Goal: Contribute content

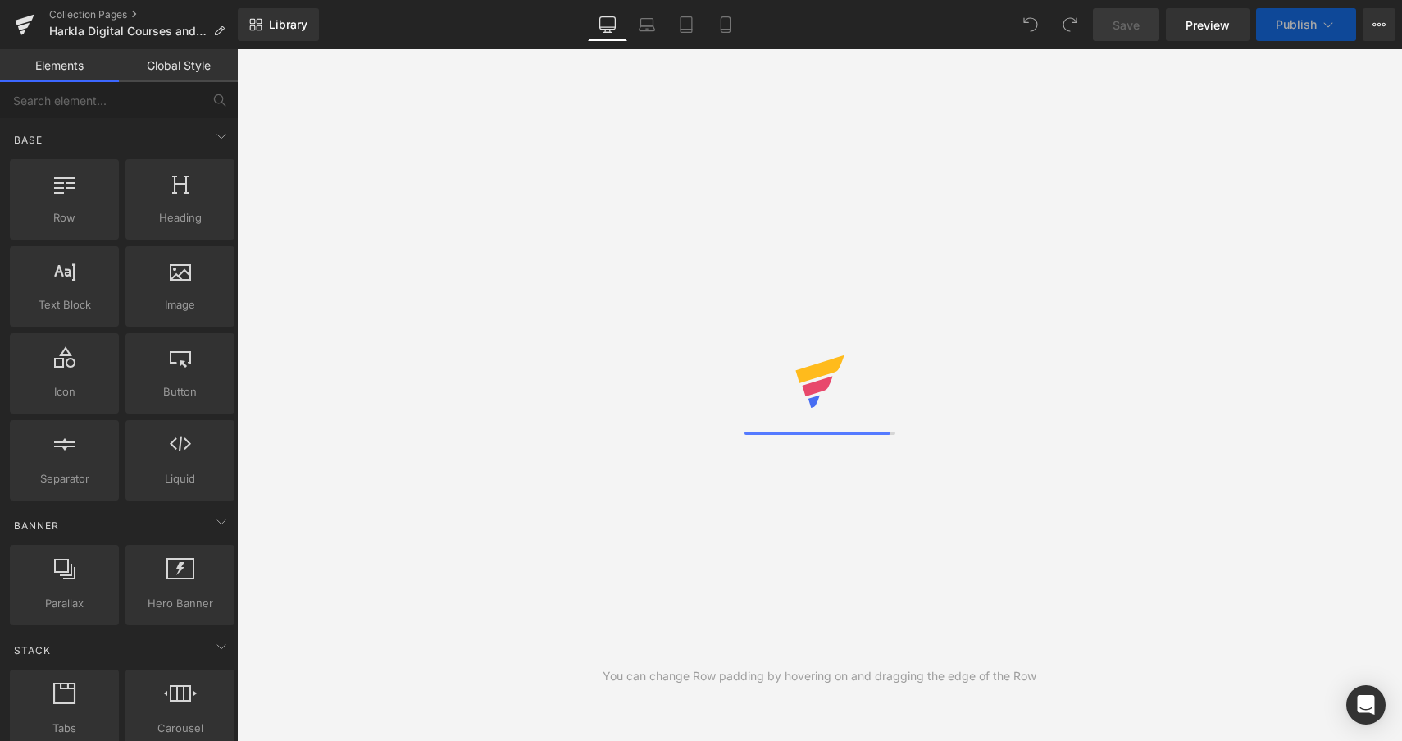
click at [394, 517] on div "You can change Row padding by hovering on and dragging the edge of the Row" at bounding box center [819, 394] width 1165 height 691
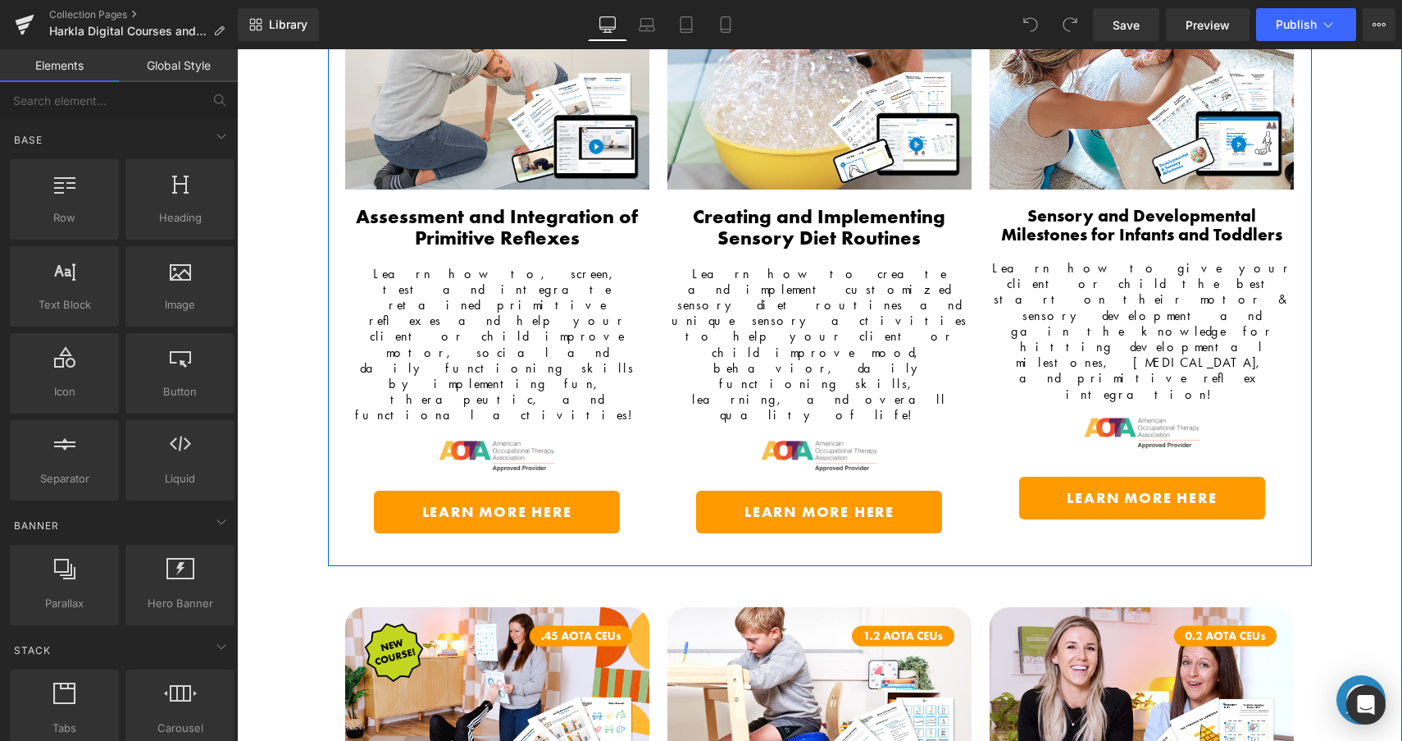
scroll to position [681, 0]
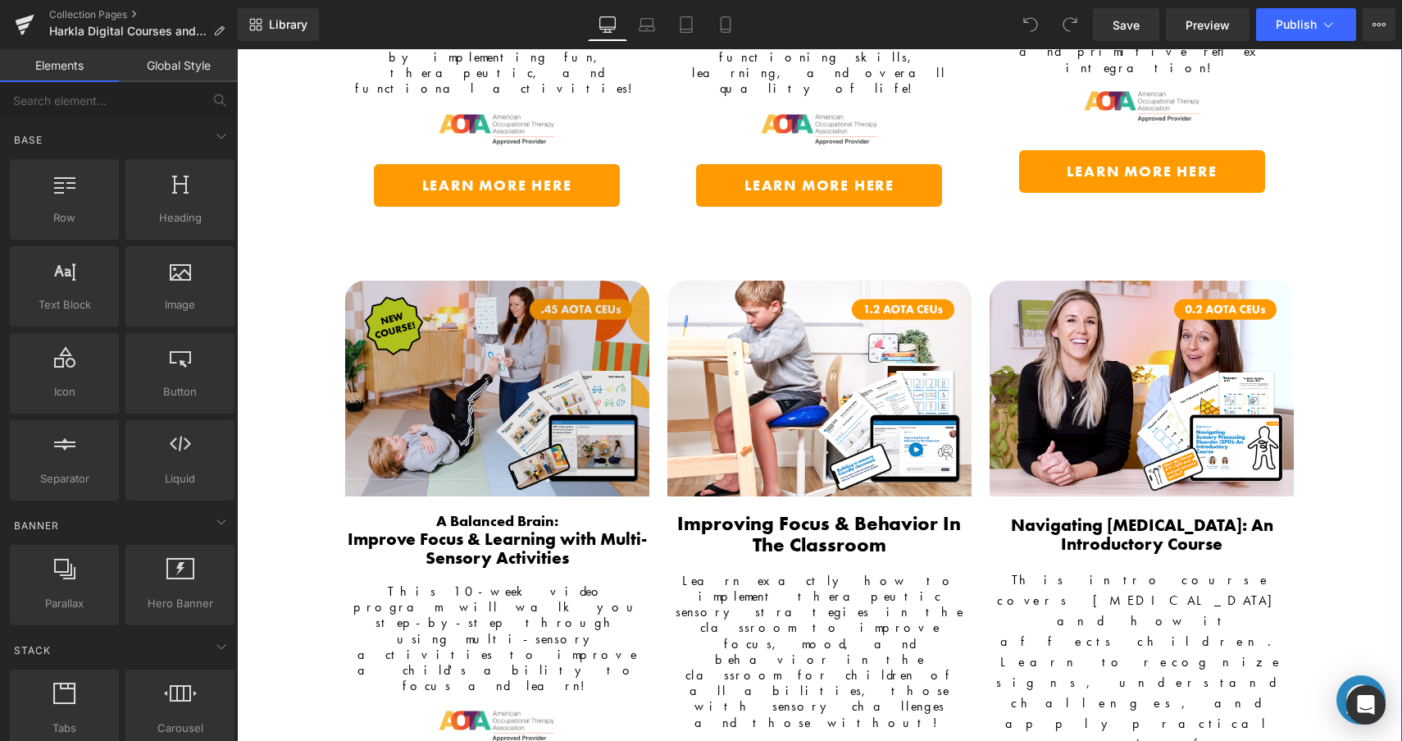
click at [518, 316] on img at bounding box center [497, 388] width 304 height 216
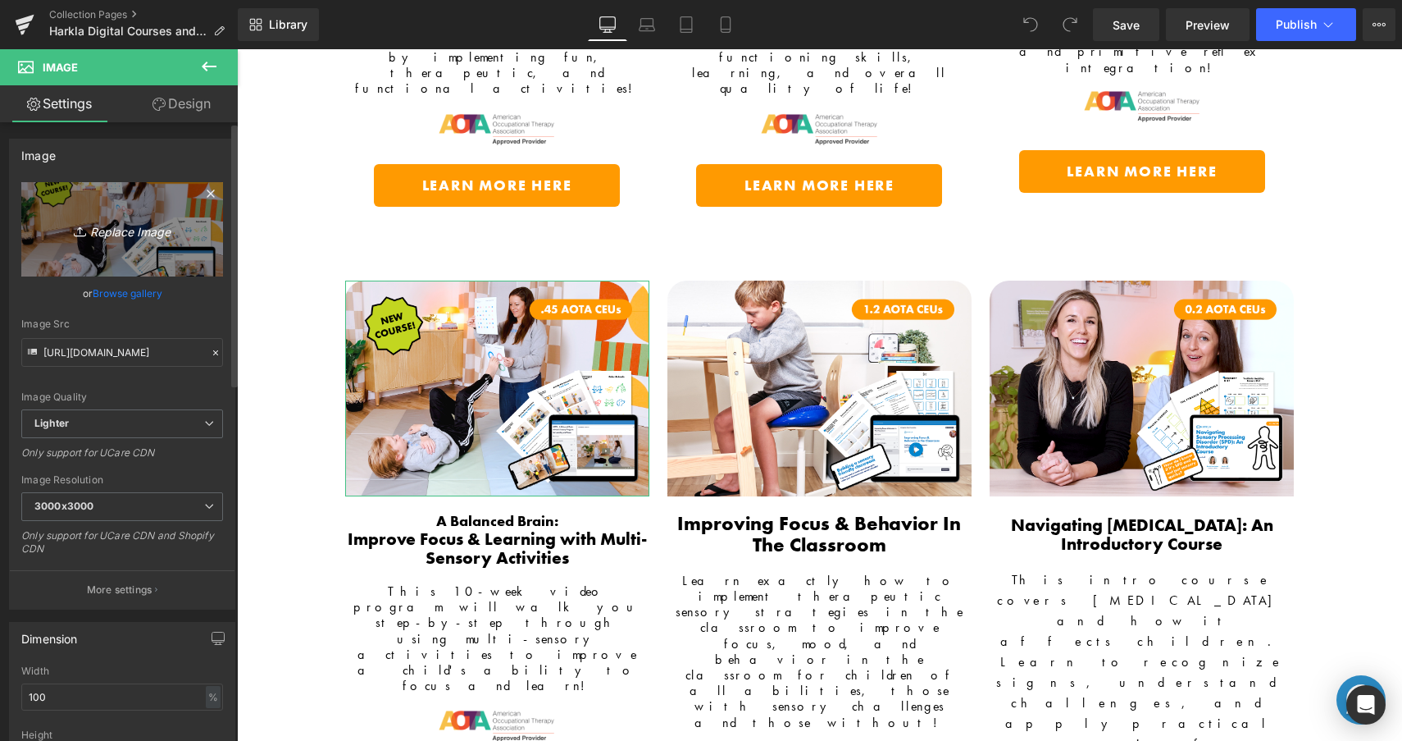
click at [126, 232] on icon "Replace Image" at bounding box center [122, 229] width 131 height 21
type input "C:\fakepath\MultiSensory_BalancedBrain_Image_GemPage_Thumbnail_2024.png"
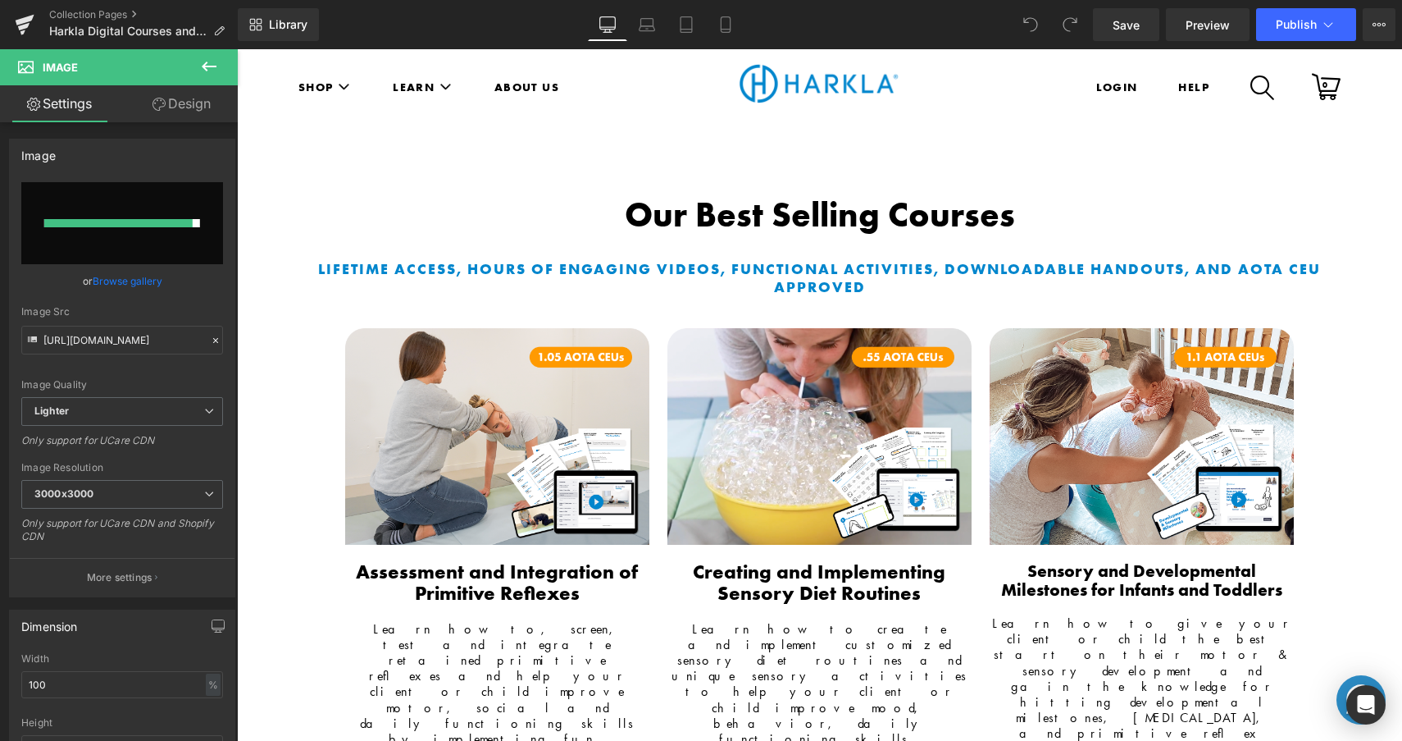
scroll to position [571, 0]
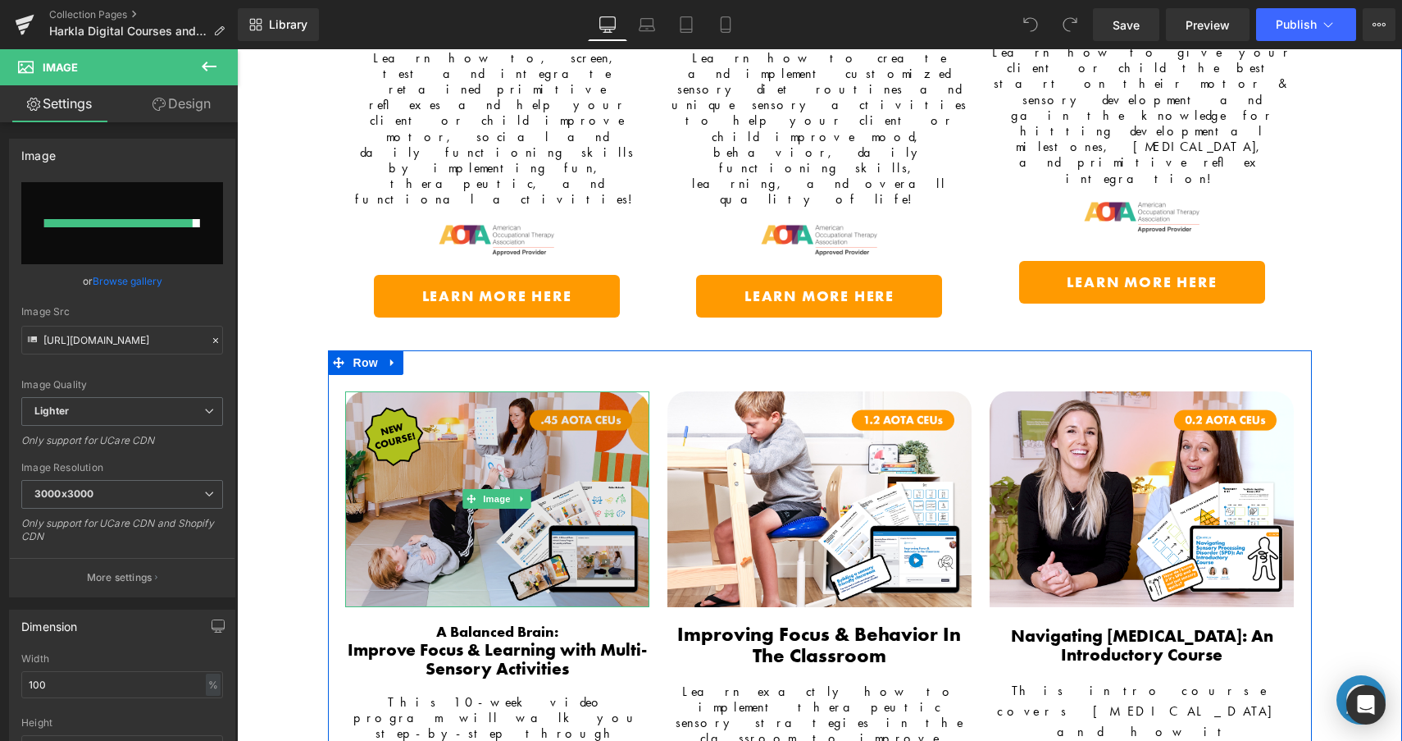
click at [506, 391] on img at bounding box center [497, 499] width 304 height 216
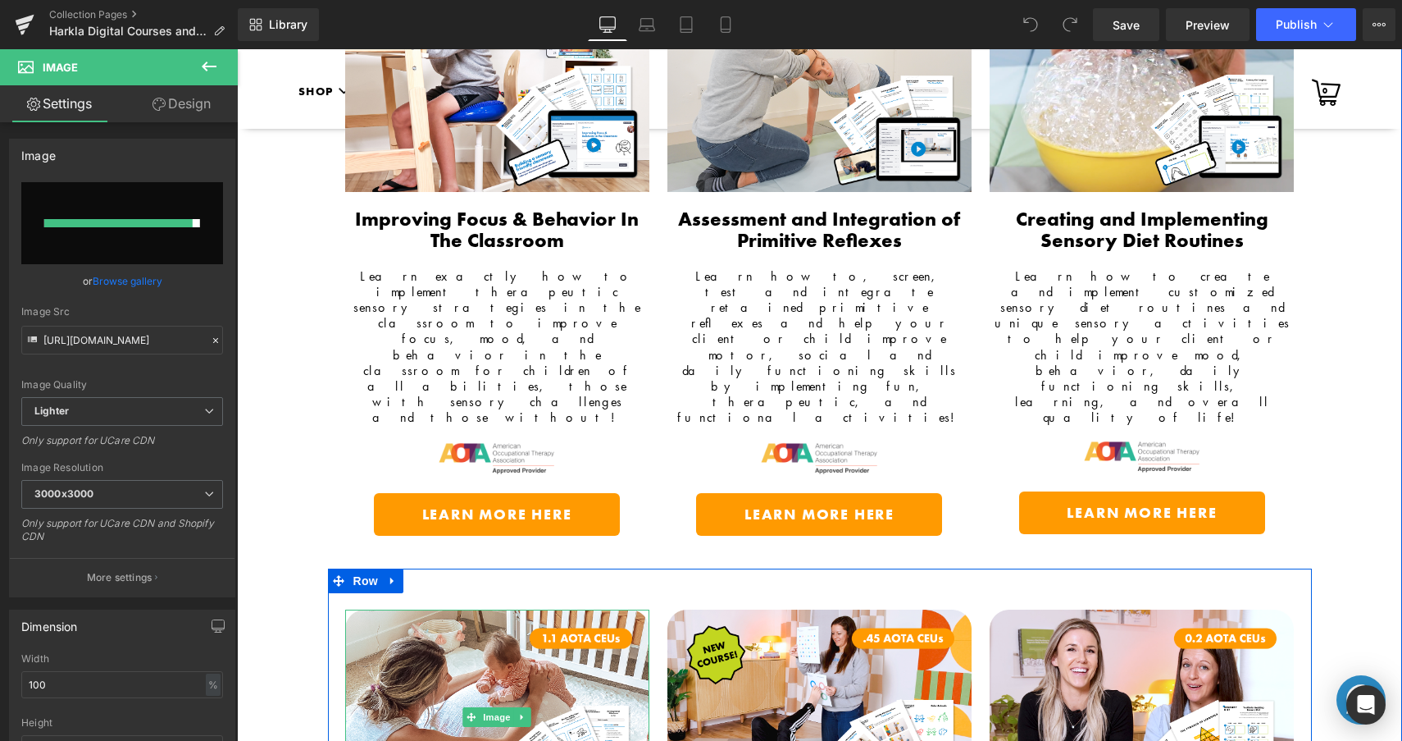
scroll to position [4558, 0]
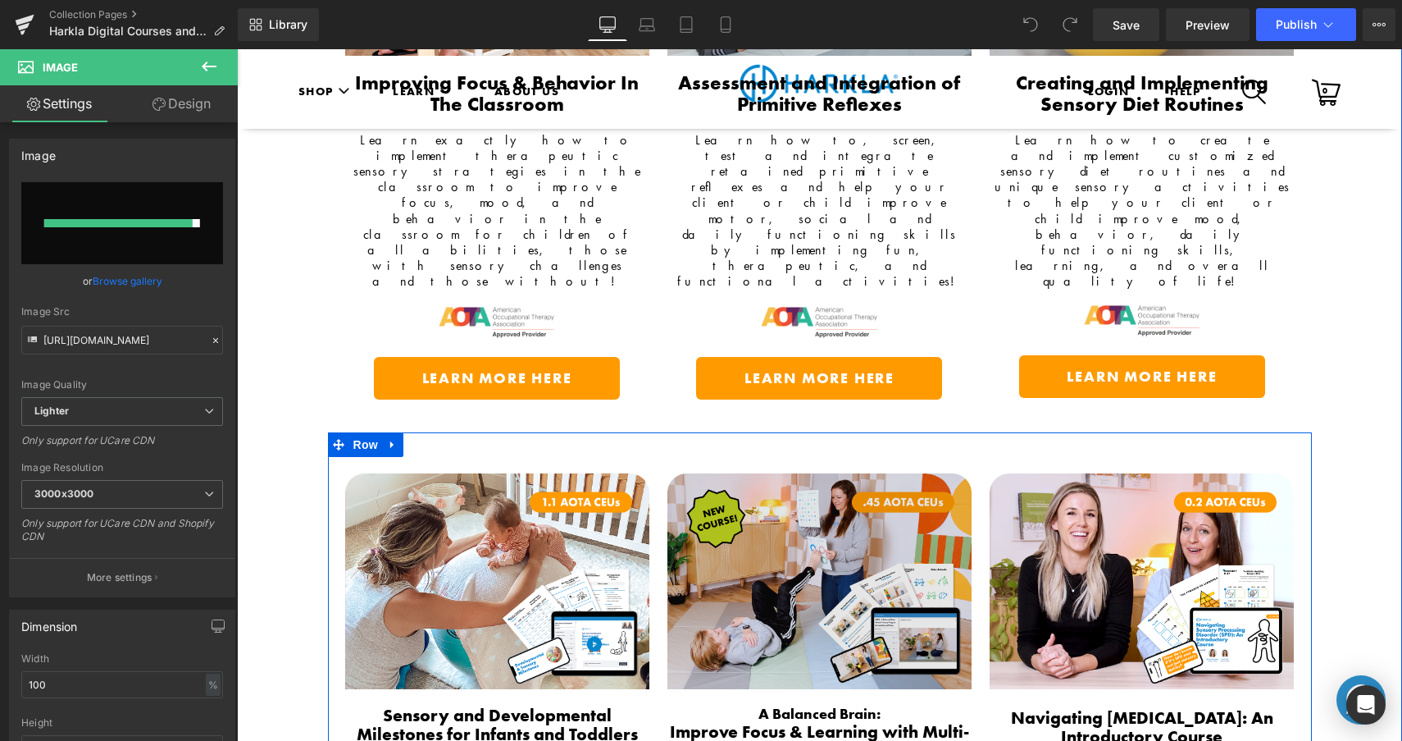
click at [821, 473] on img at bounding box center [820, 581] width 304 height 216
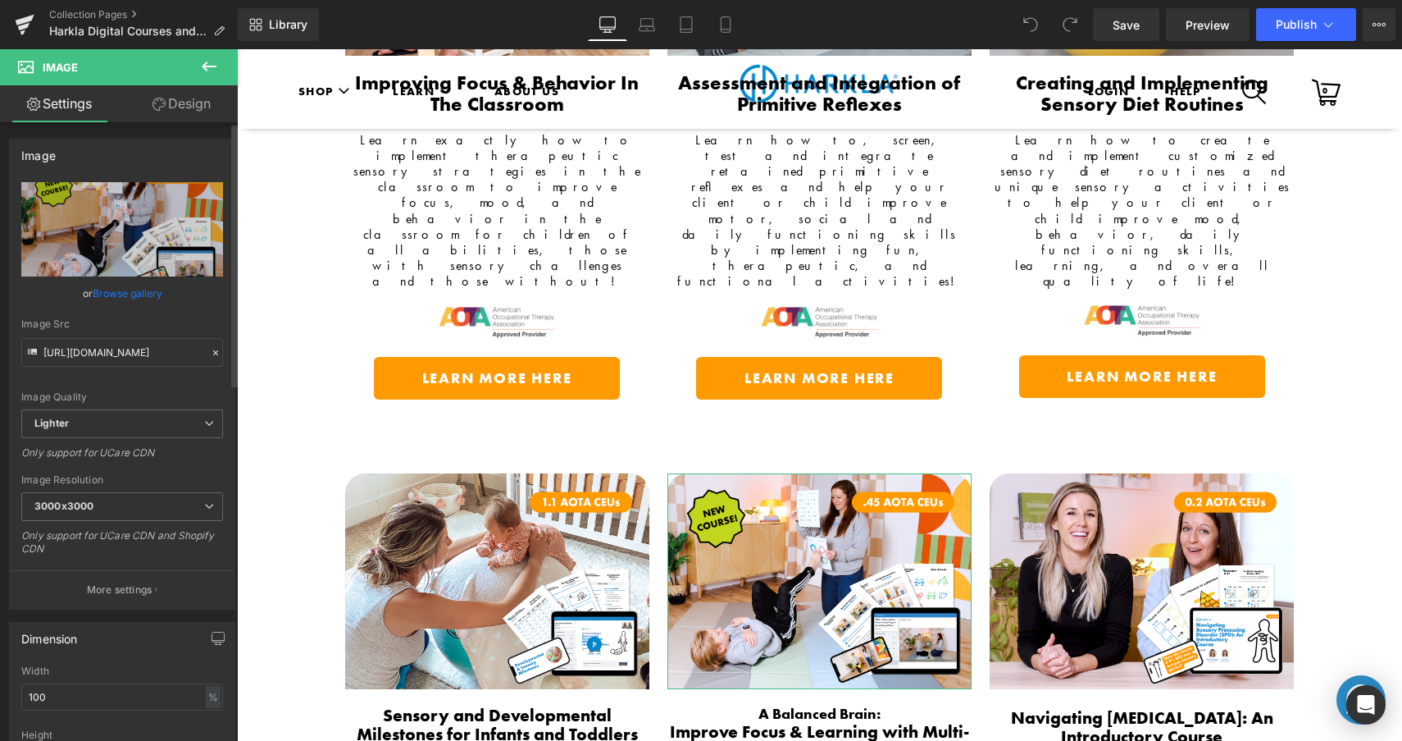
click at [135, 289] on link "Browse gallery" at bounding box center [128, 293] width 70 height 29
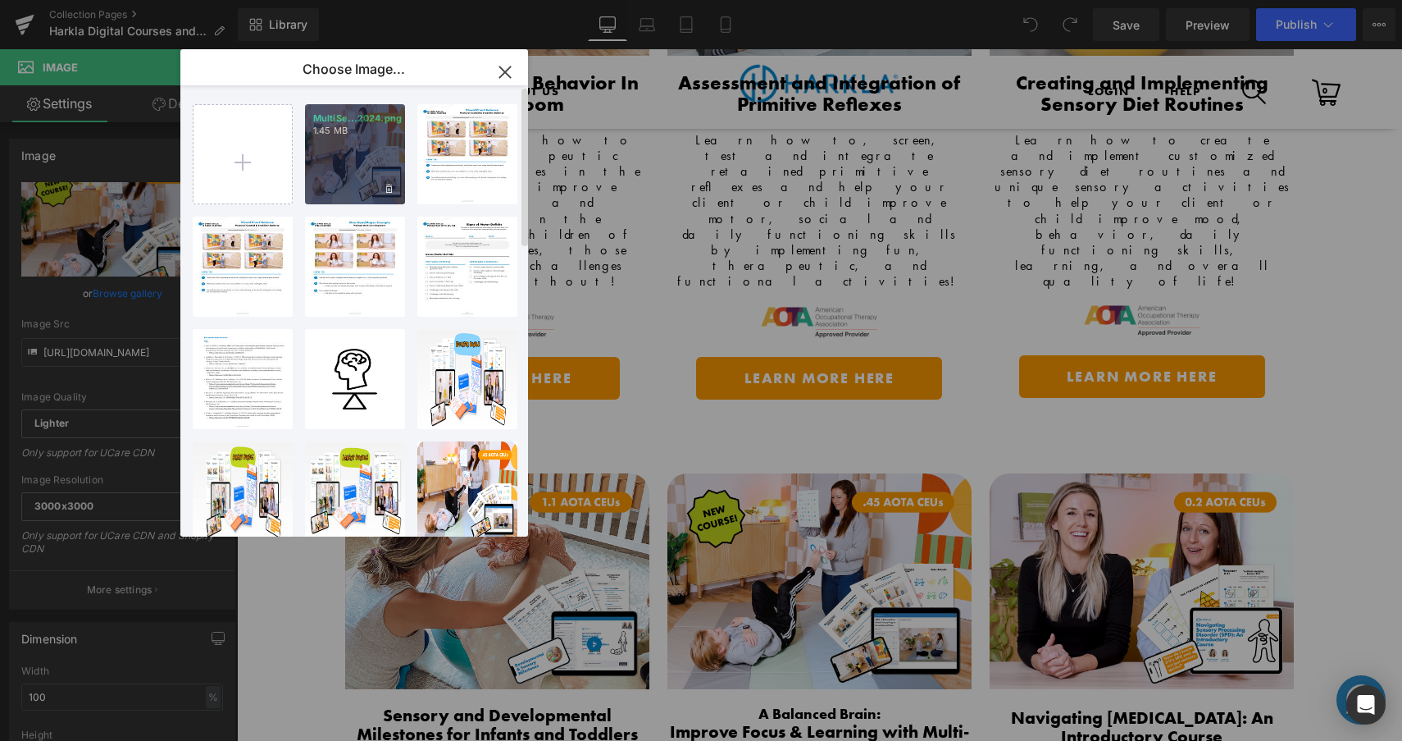
click at [377, 155] on div "MultiSe...2024.png 1.45 MB" at bounding box center [355, 154] width 100 height 100
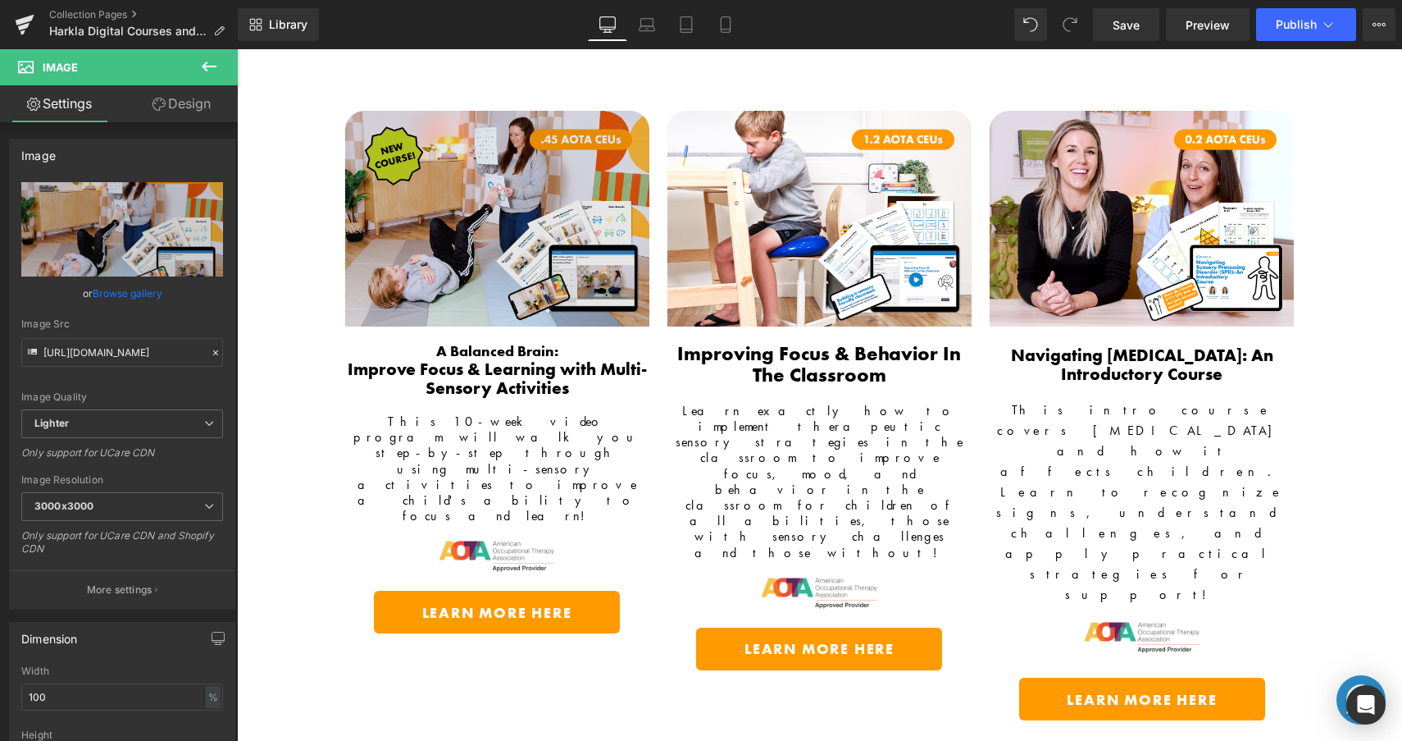
scroll to position [589, 0]
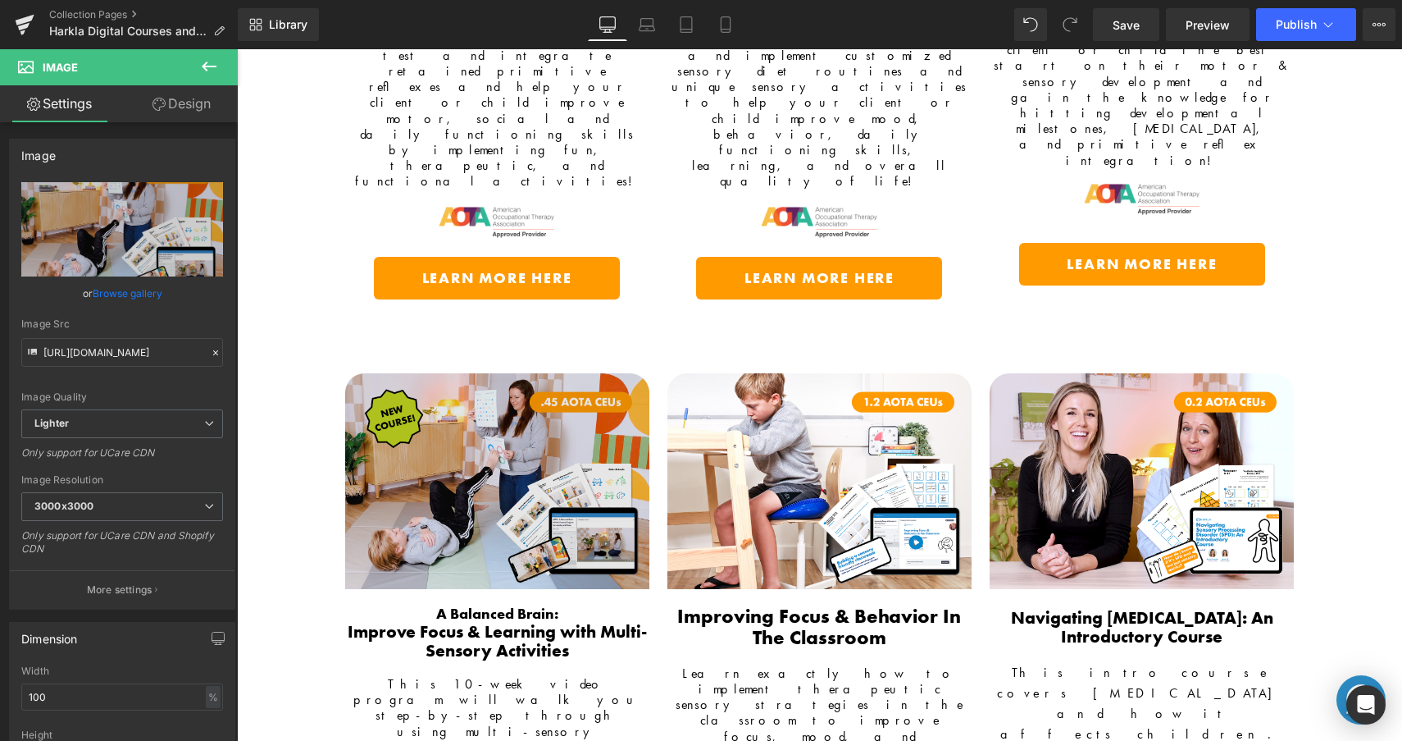
click at [438, 373] on img at bounding box center [497, 481] width 304 height 216
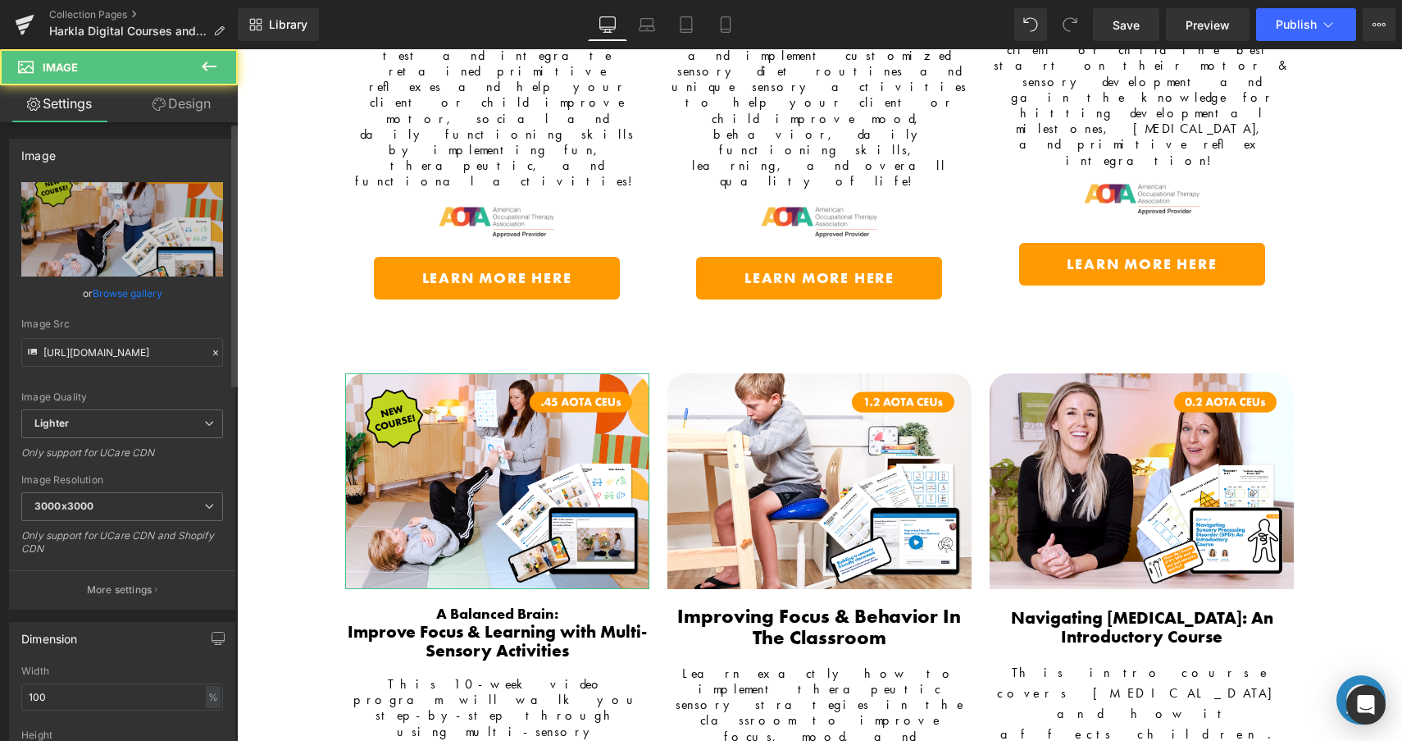
click at [144, 299] on link "Browse gallery" at bounding box center [128, 293] width 70 height 29
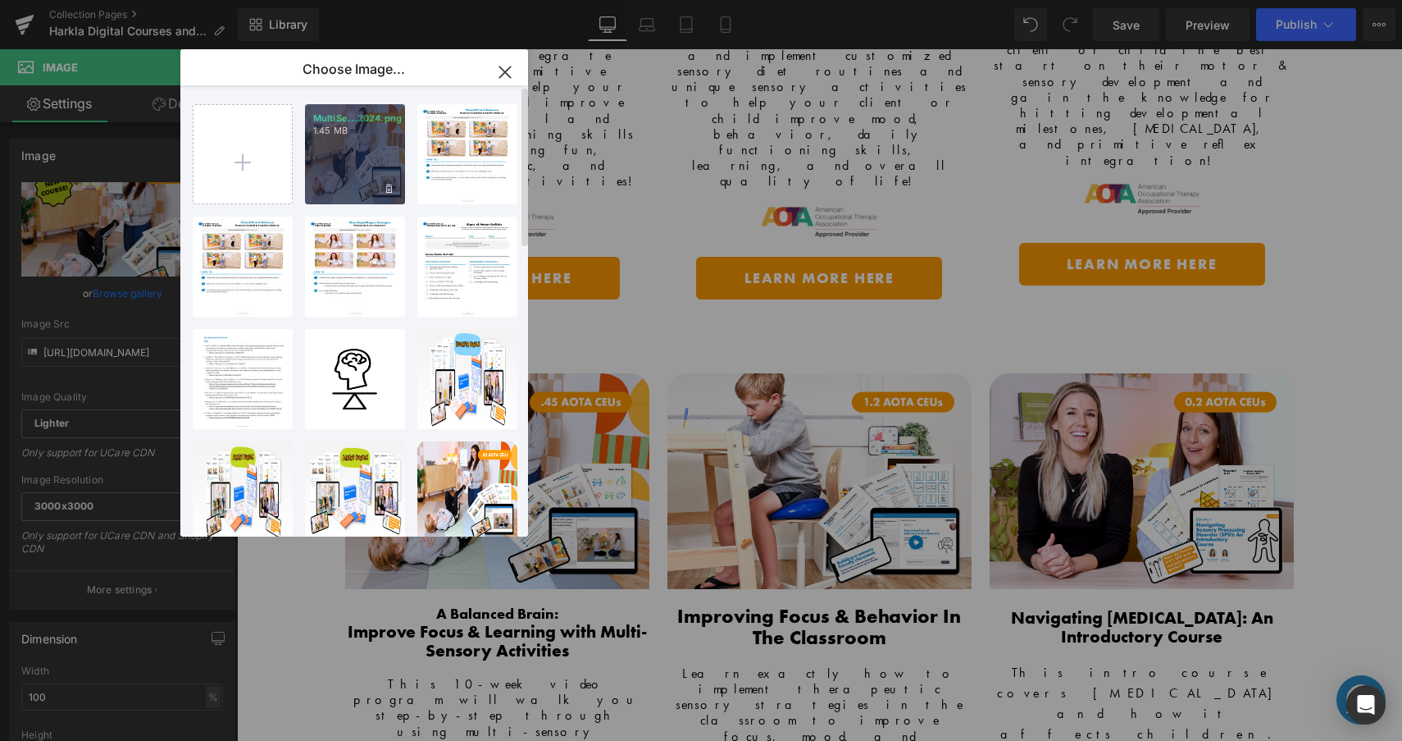
click at [317, 161] on div "MultiSe...2024.png 1.45 MB" at bounding box center [355, 154] width 100 height 100
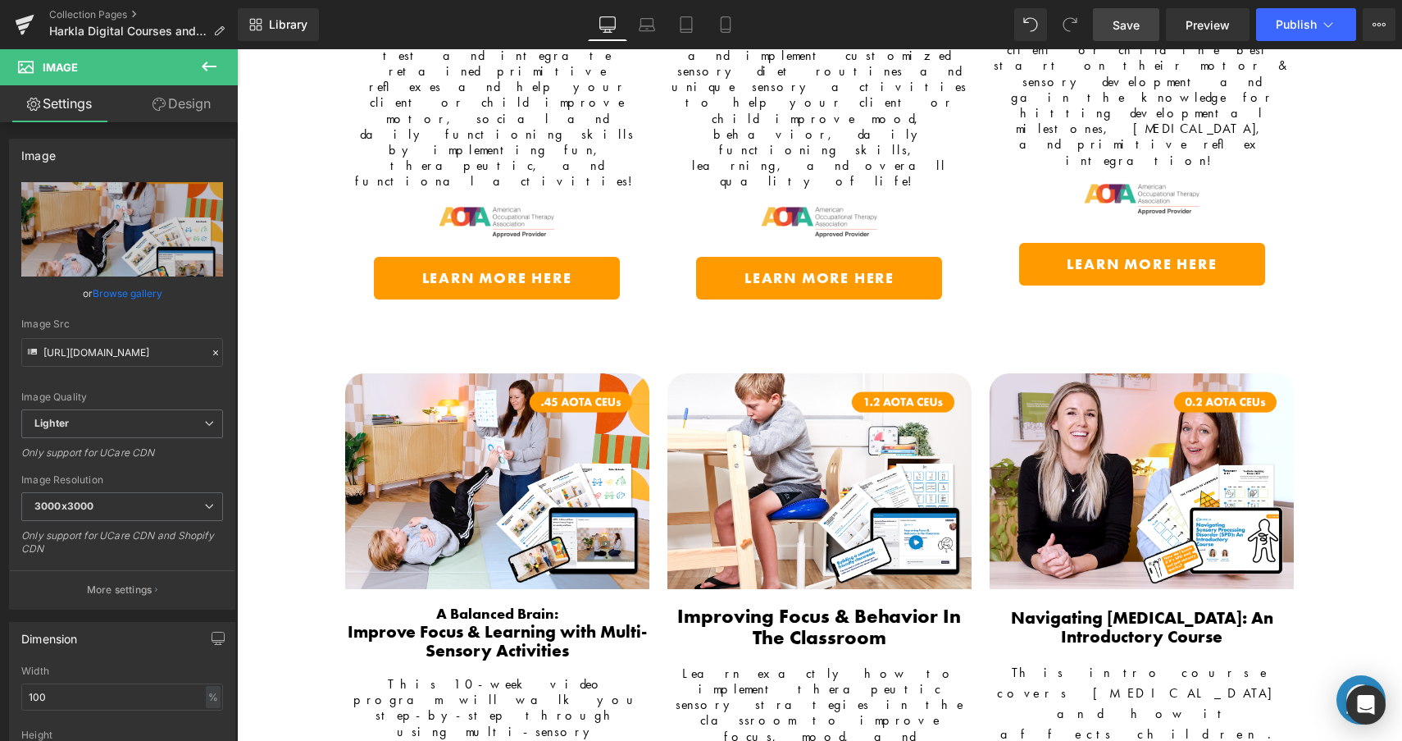
click at [1144, 24] on link "Save" at bounding box center [1126, 24] width 66 height 33
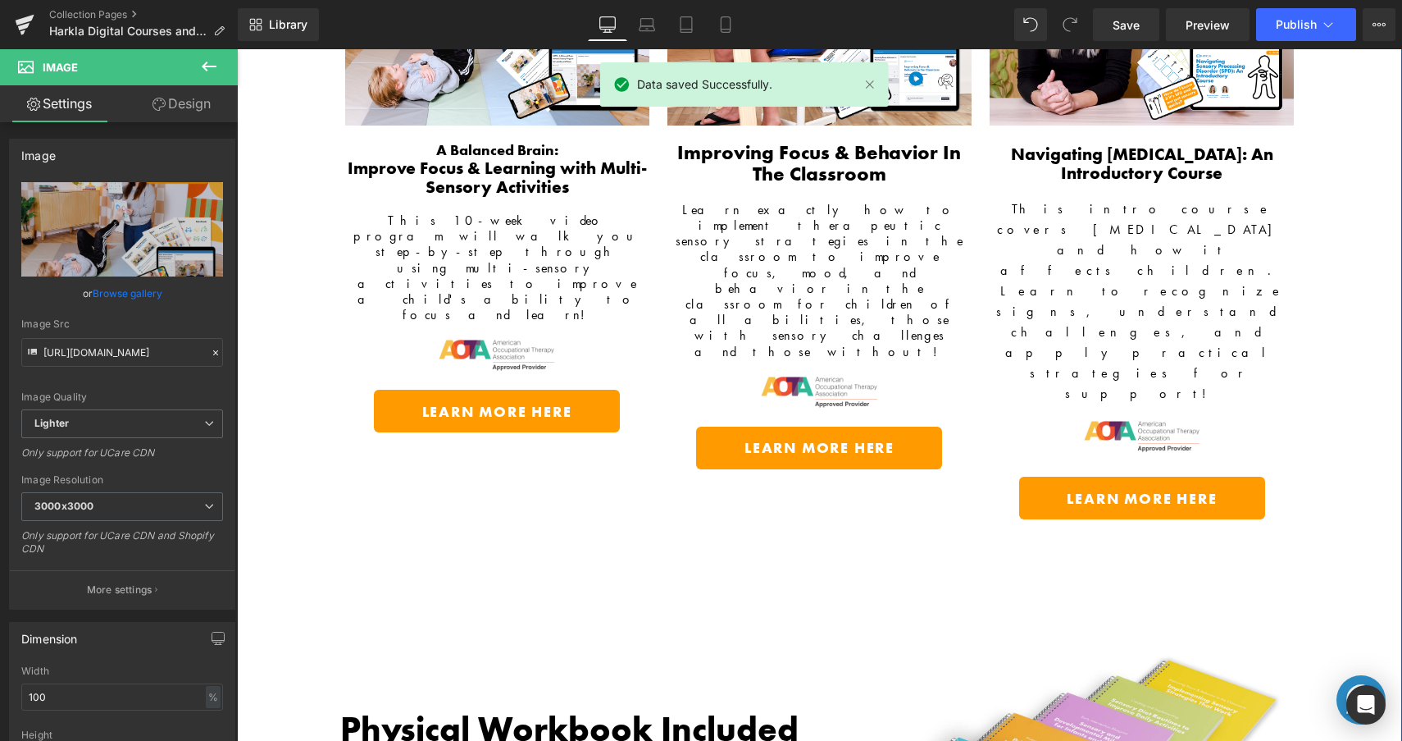
scroll to position [1151, 0]
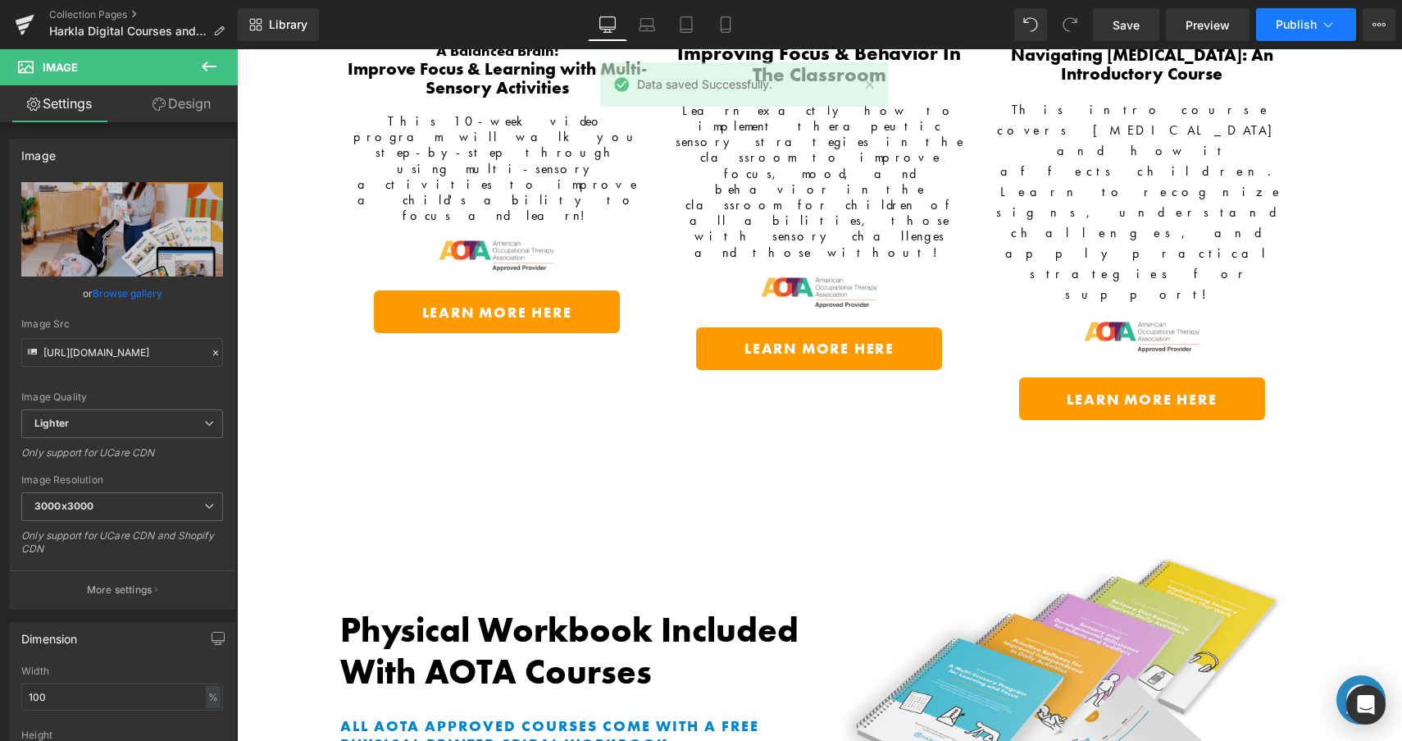
click at [1301, 16] on button "Publish" at bounding box center [1306, 24] width 100 height 33
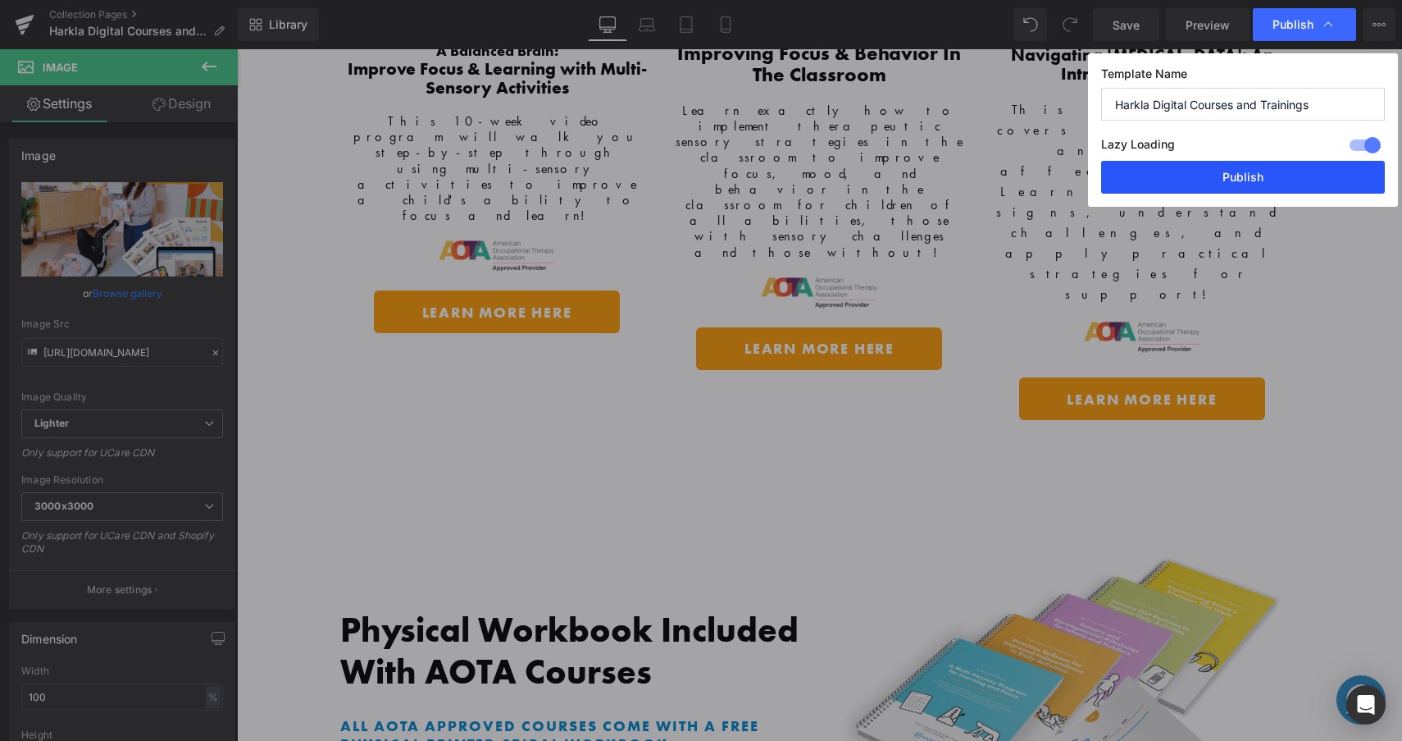
click at [1218, 166] on button "Publish" at bounding box center [1243, 177] width 284 height 33
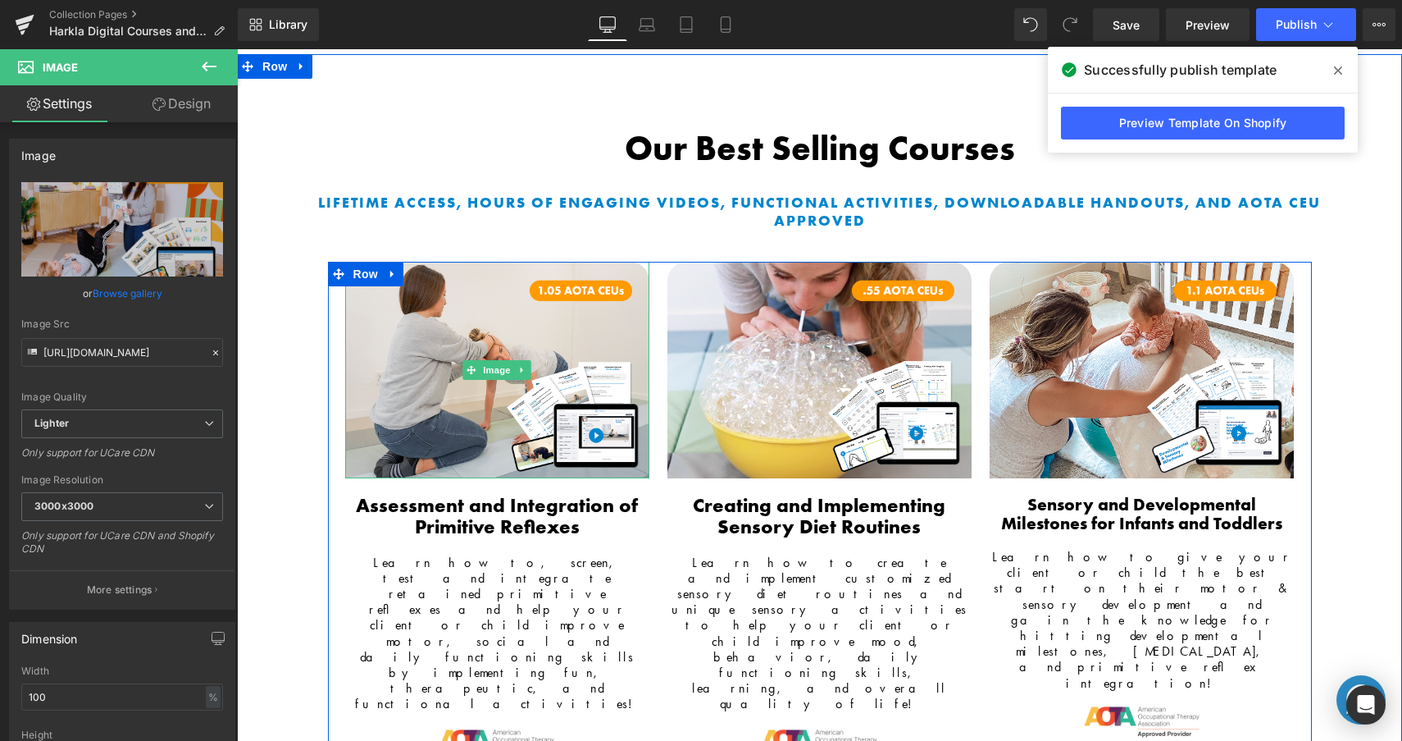
scroll to position [50, 0]
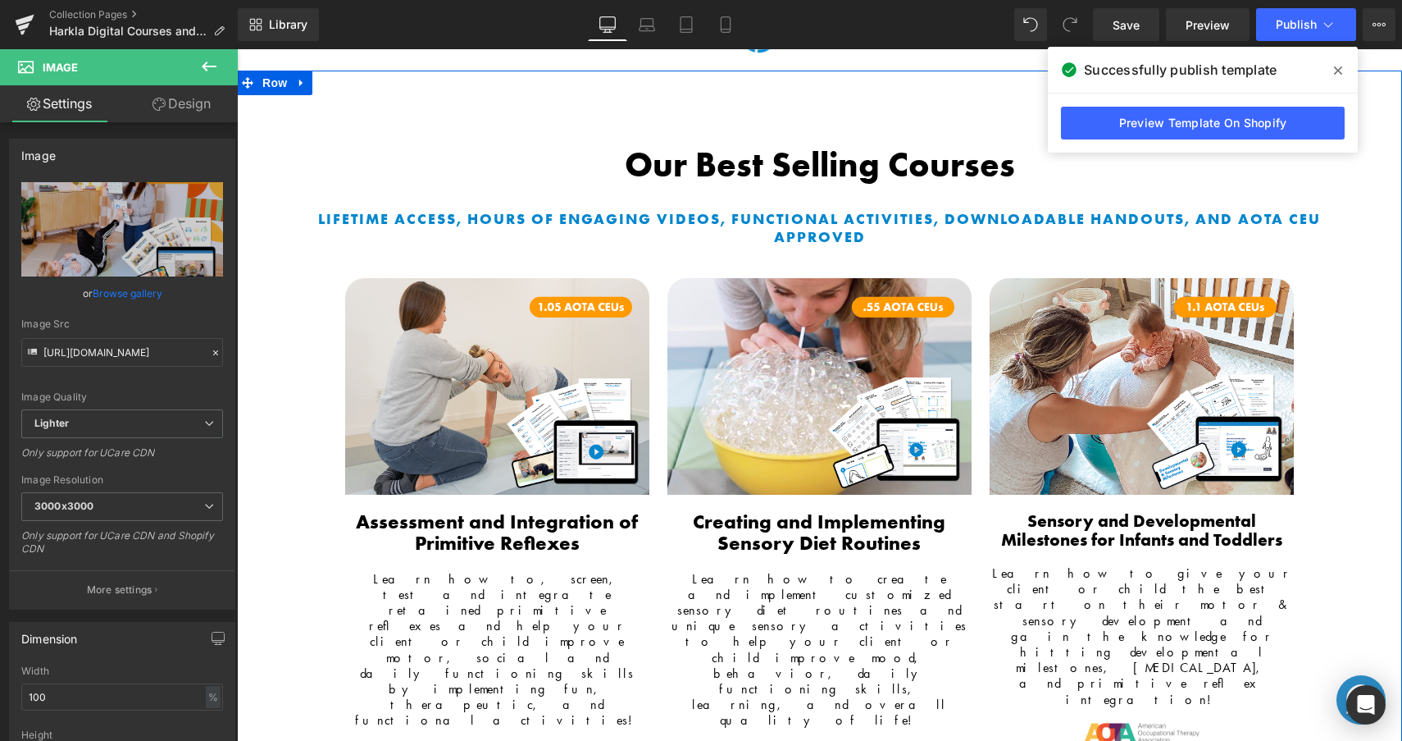
click at [803, 172] on span "Heading" at bounding box center [811, 177] width 44 height 20
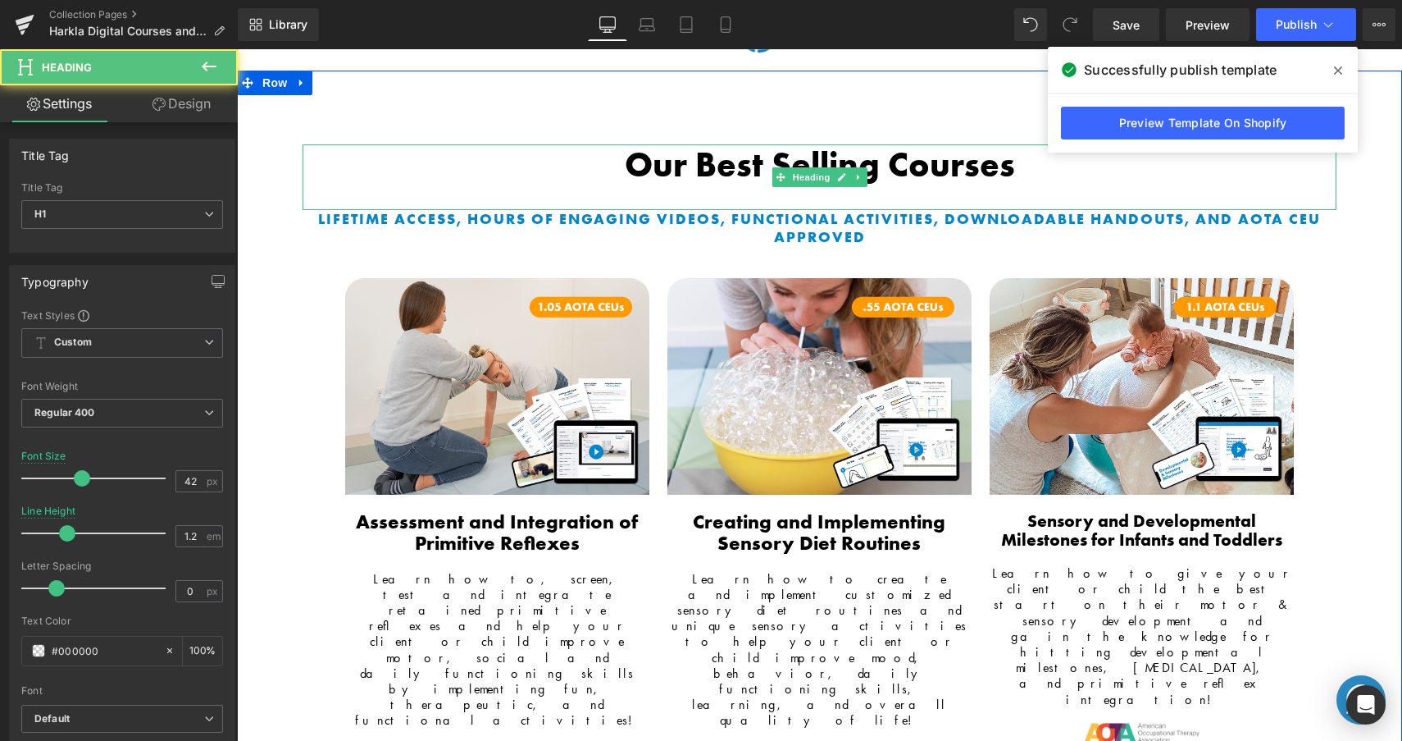
click at [719, 150] on b "Our Best Selling Courses" at bounding box center [820, 165] width 390 height 44
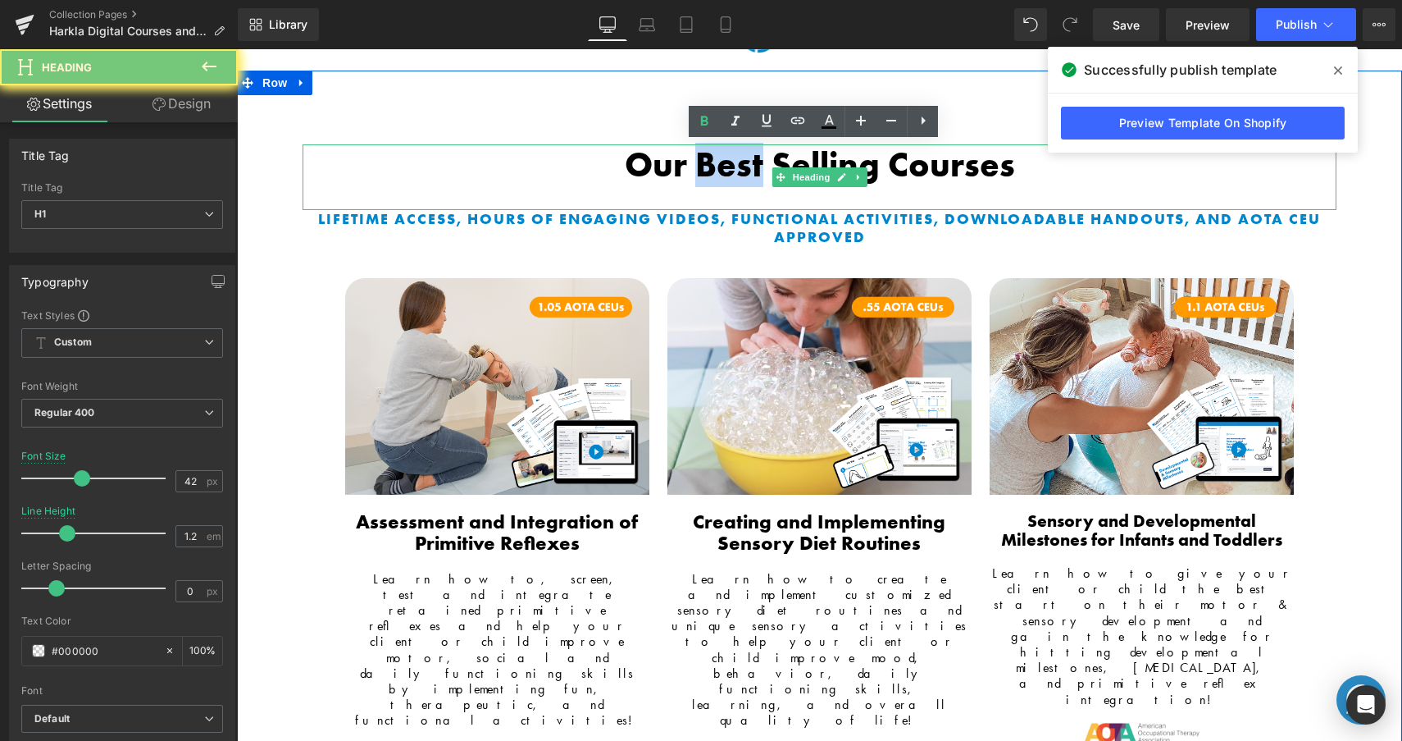
click at [719, 150] on b "Our Best Selling Courses" at bounding box center [820, 165] width 390 height 44
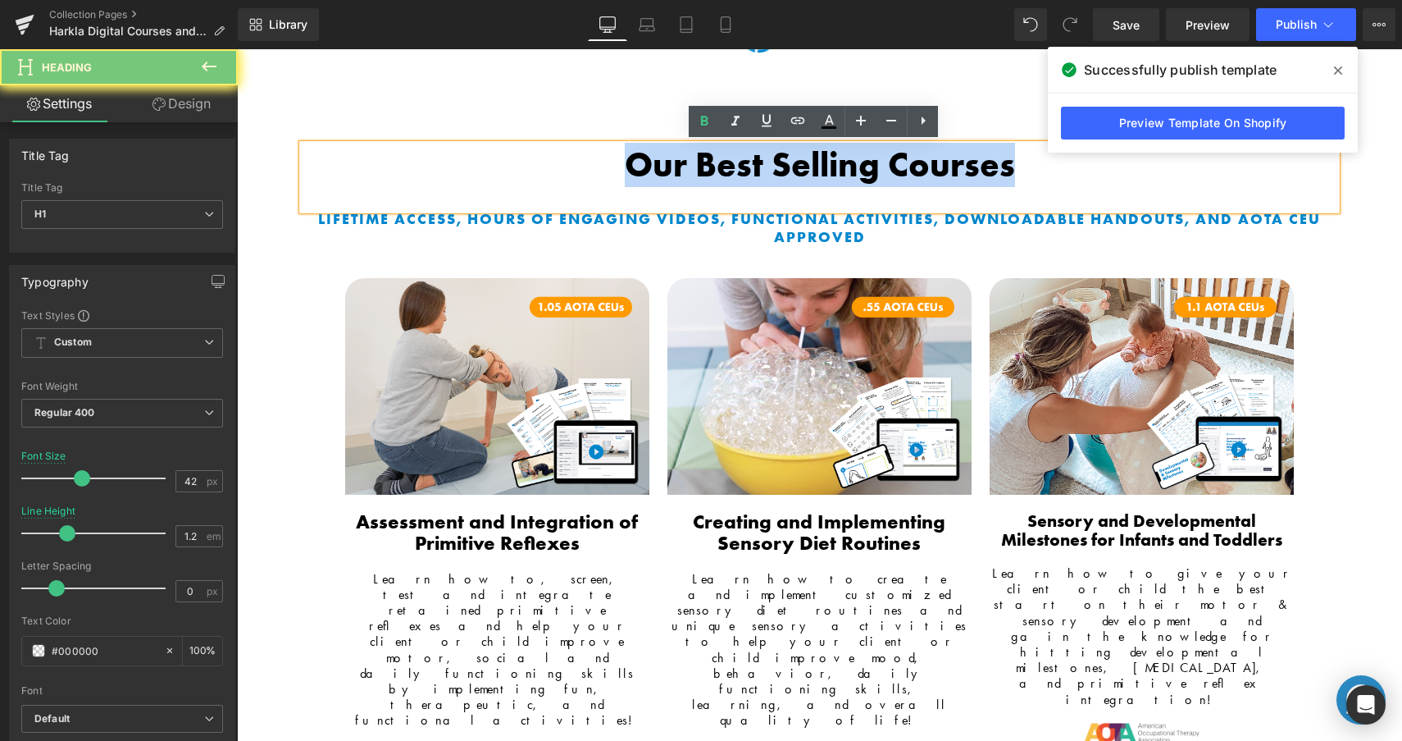
click at [719, 150] on b "Our Best Selling Courses" at bounding box center [820, 165] width 390 height 44
copy b "Our Best Selling Courses"
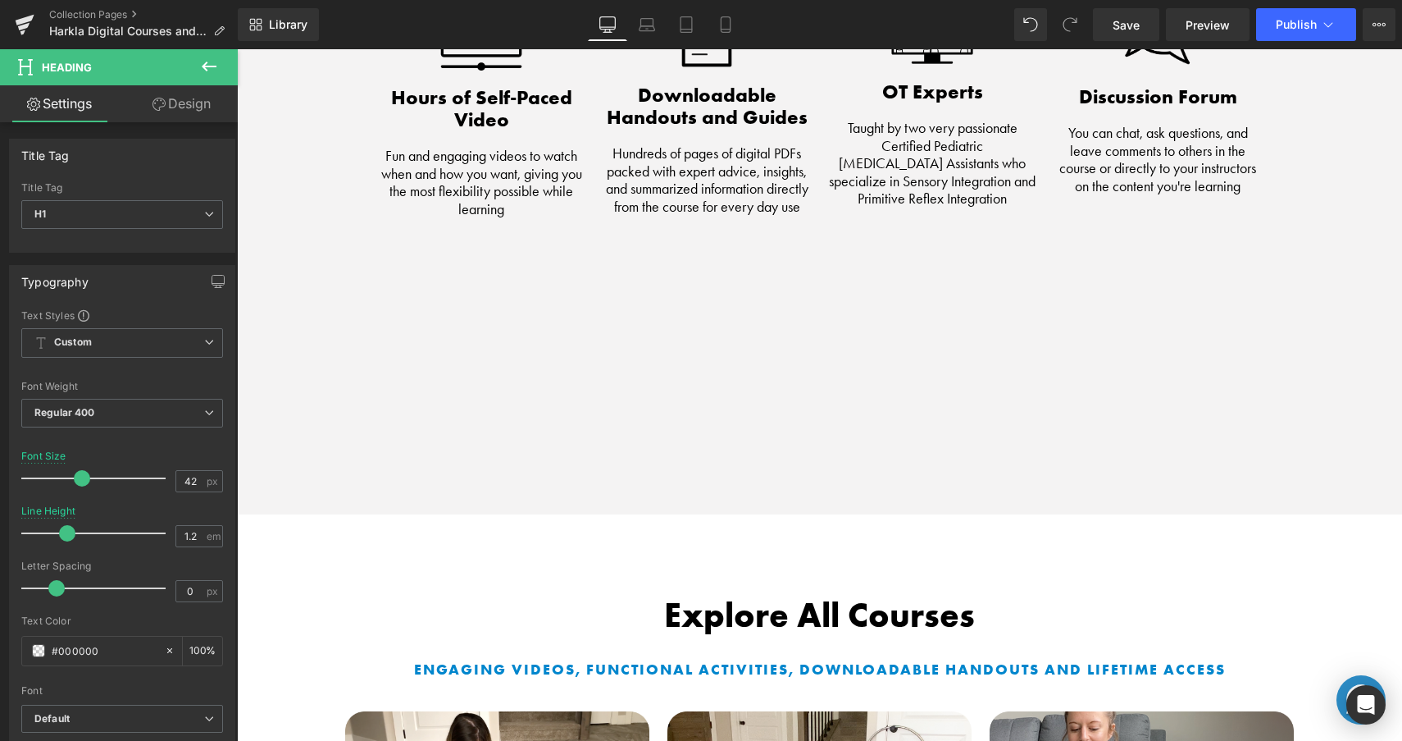
scroll to position [3201, 0]
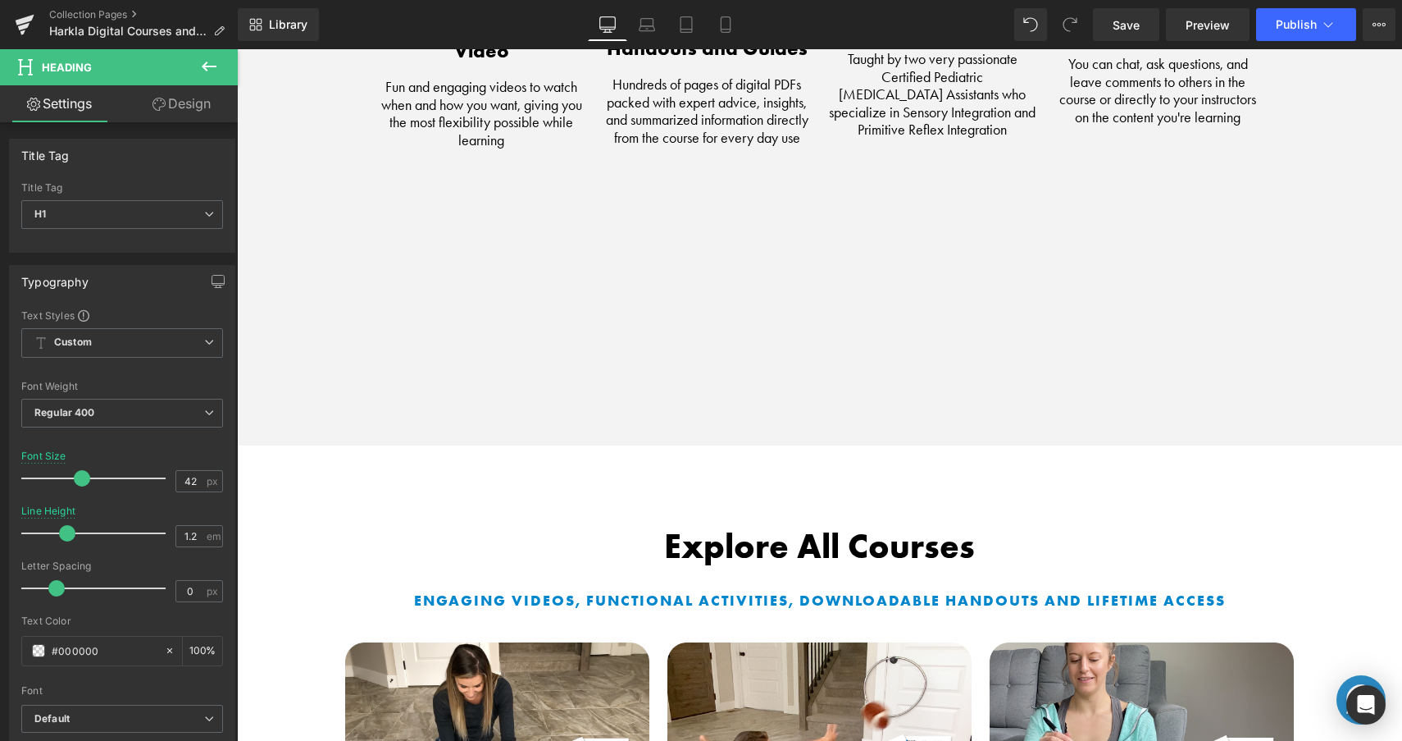
click at [778, 524] on b "Explore All Courses" at bounding box center [819, 546] width 311 height 44
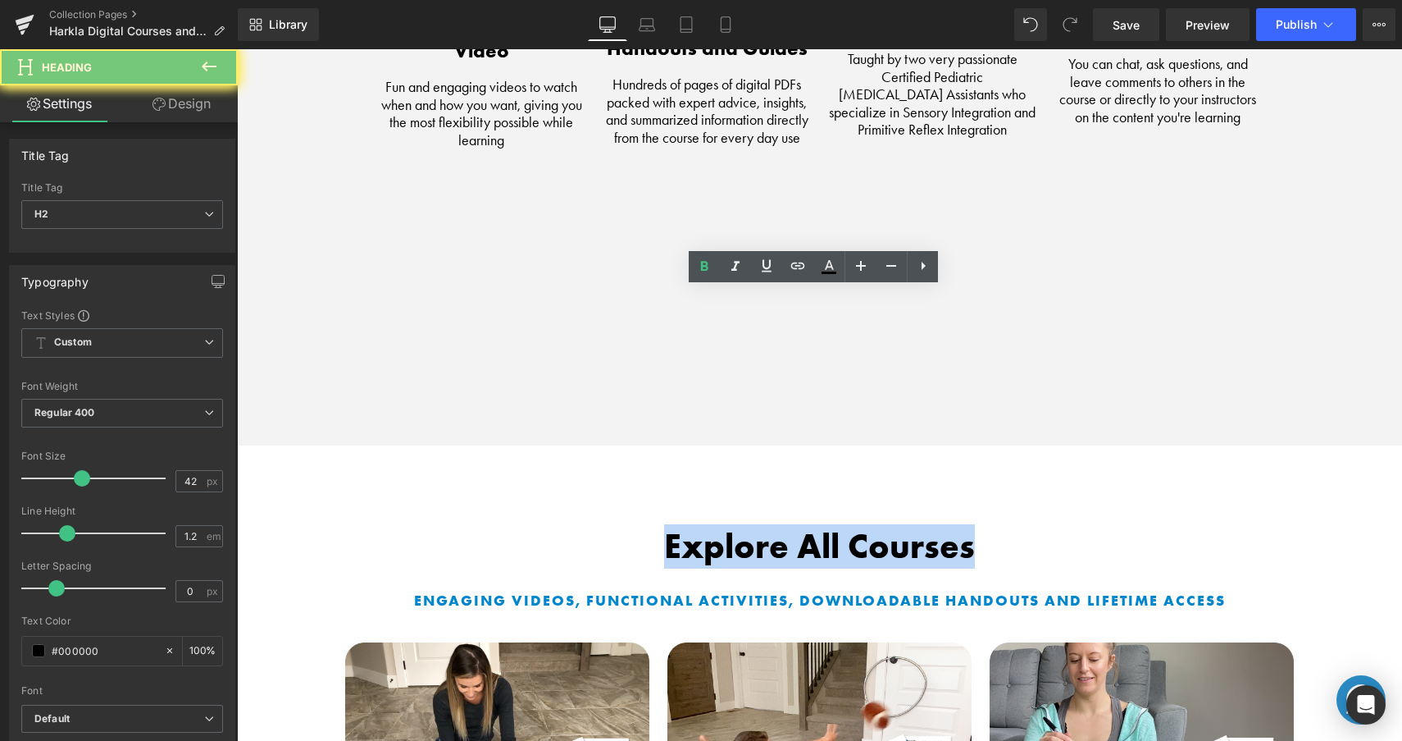
click at [778, 524] on b "Explore All Courses" at bounding box center [819, 546] width 311 height 44
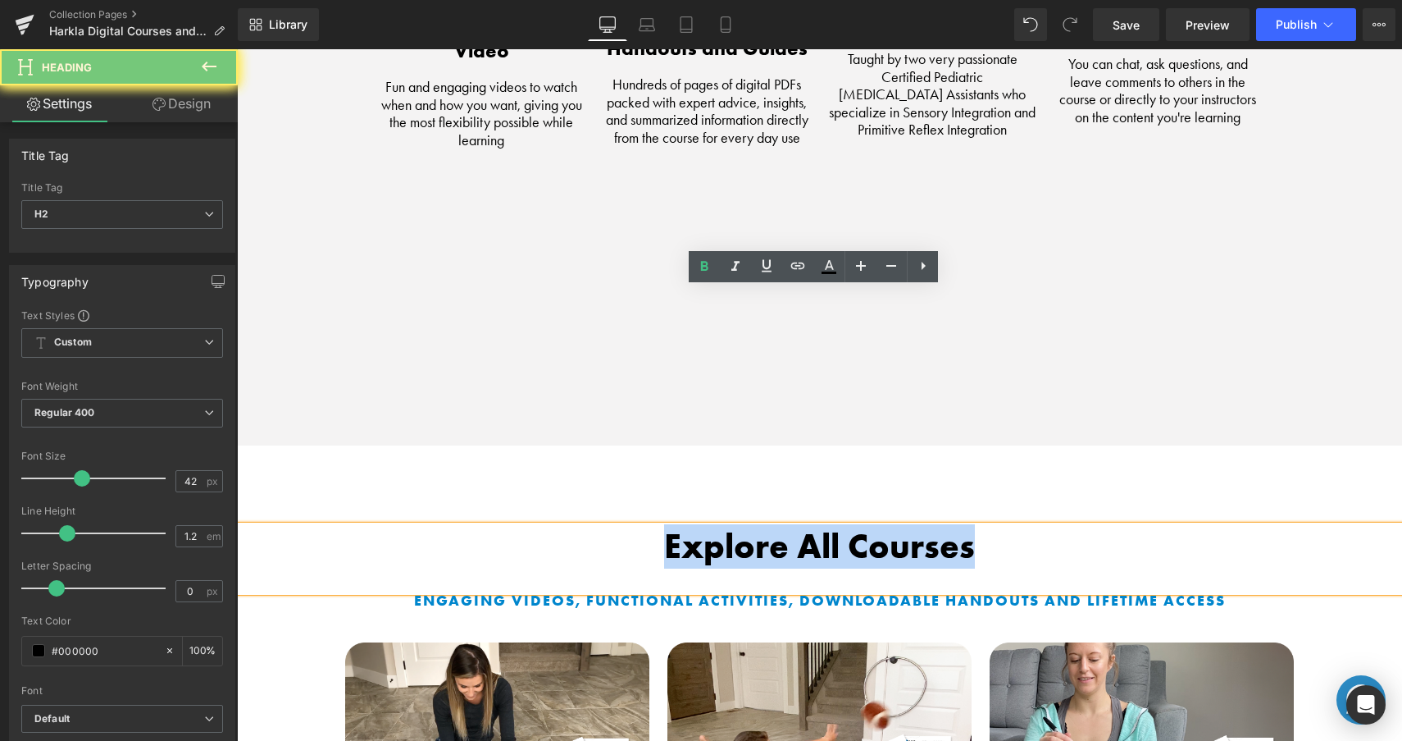
copy b "Explore All Courses"
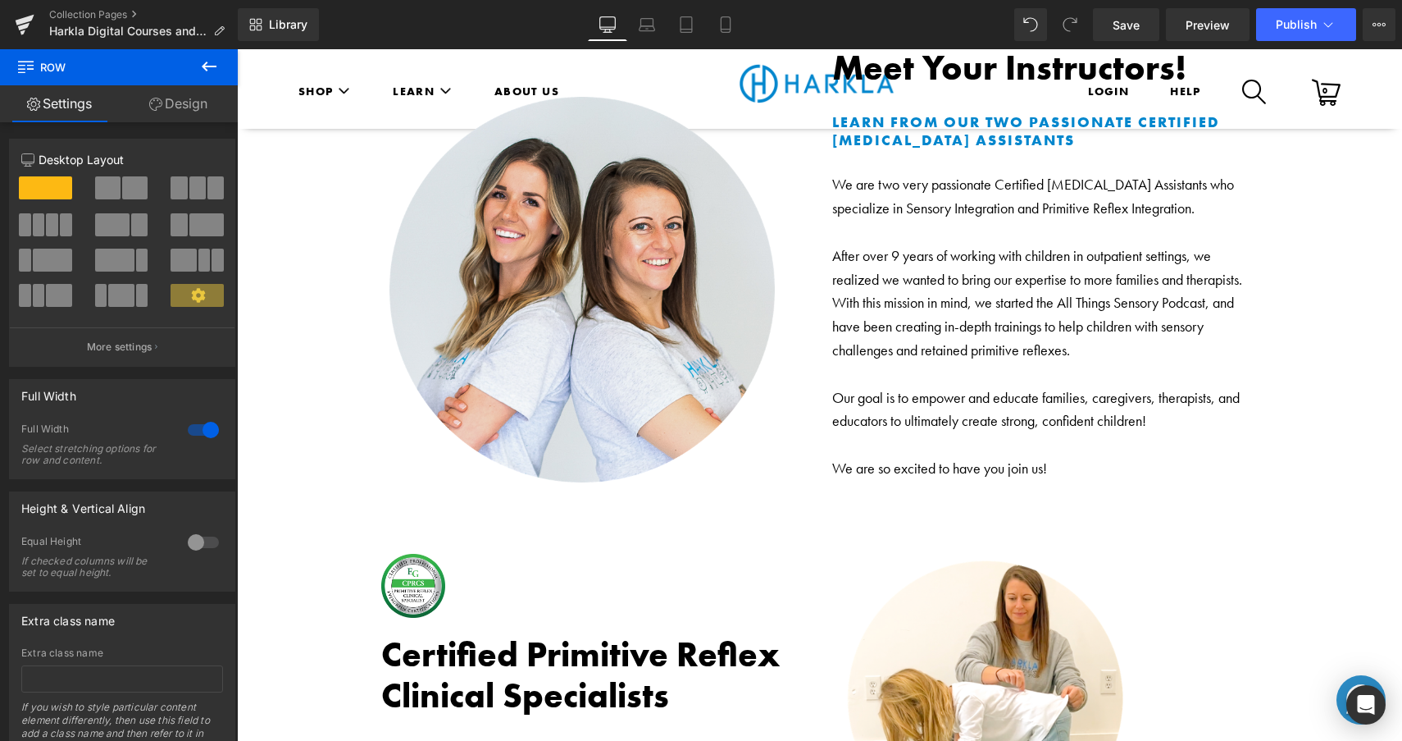
scroll to position [6503, 0]
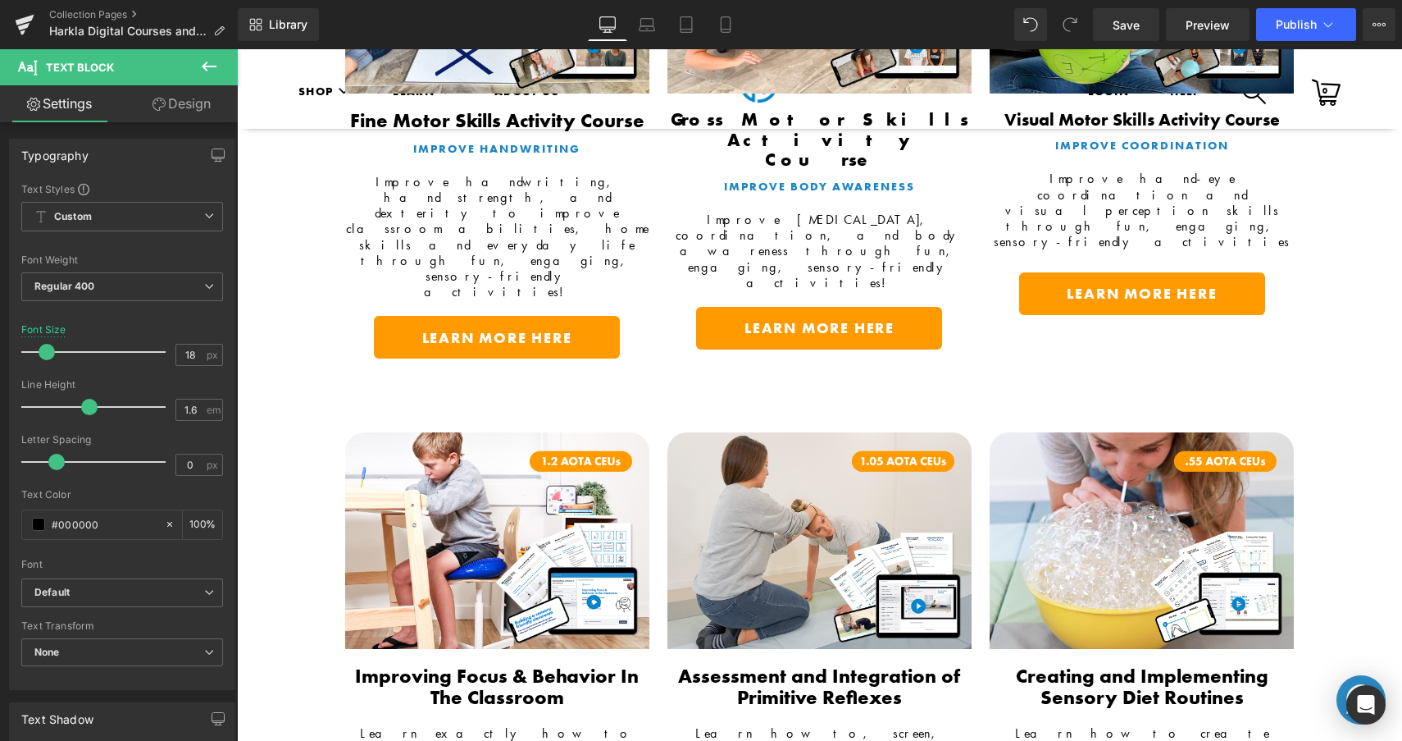
scroll to position [3766, 0]
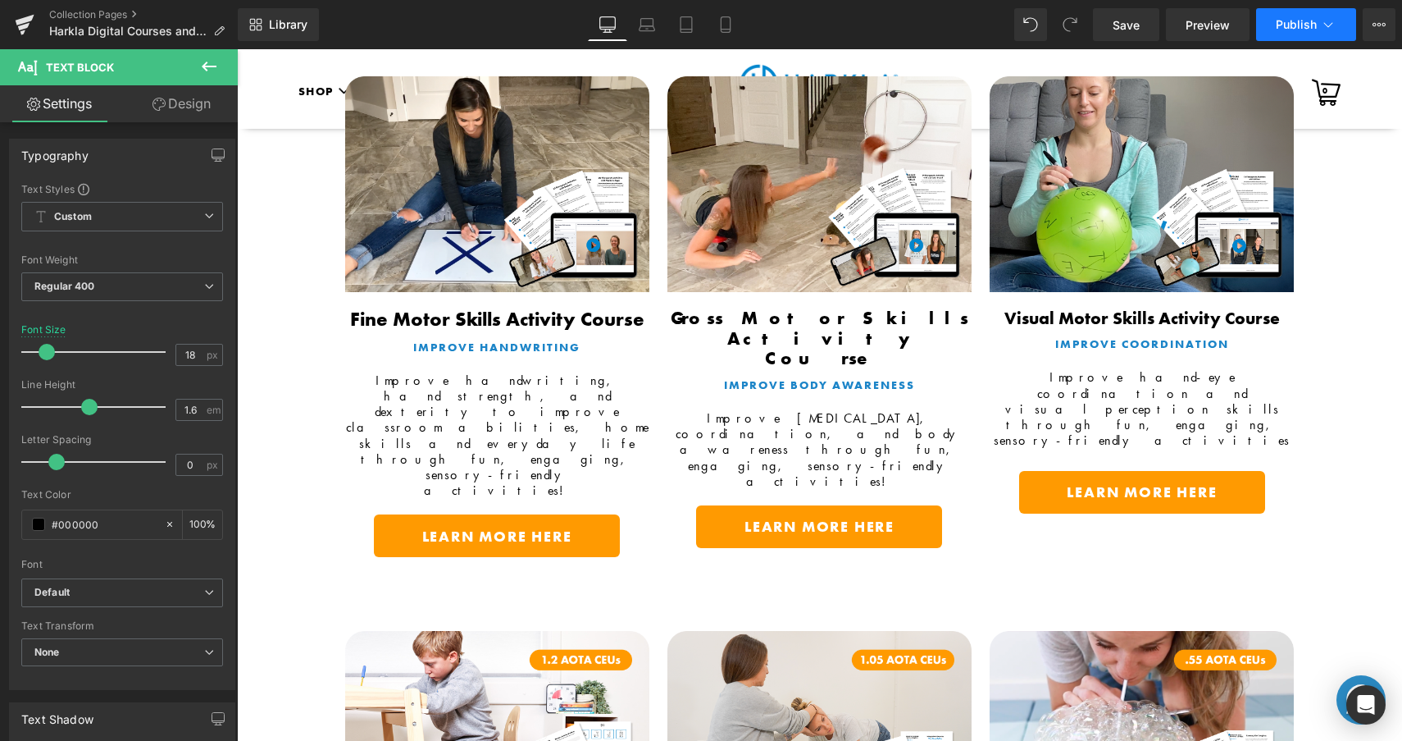
click at [1275, 25] on button "Publish" at bounding box center [1306, 24] width 100 height 33
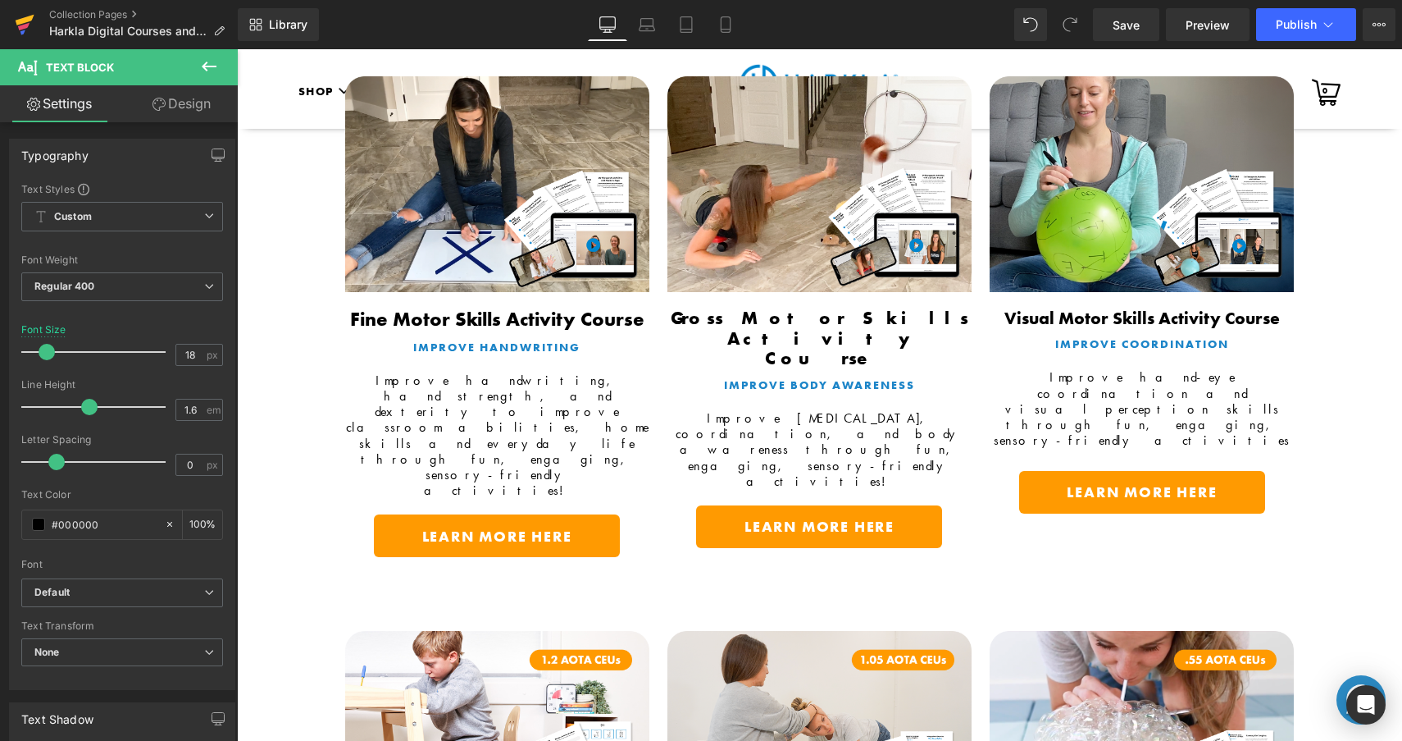
click at [35, 19] on link at bounding box center [24, 24] width 49 height 49
